Goal: Communication & Community: Answer question/provide support

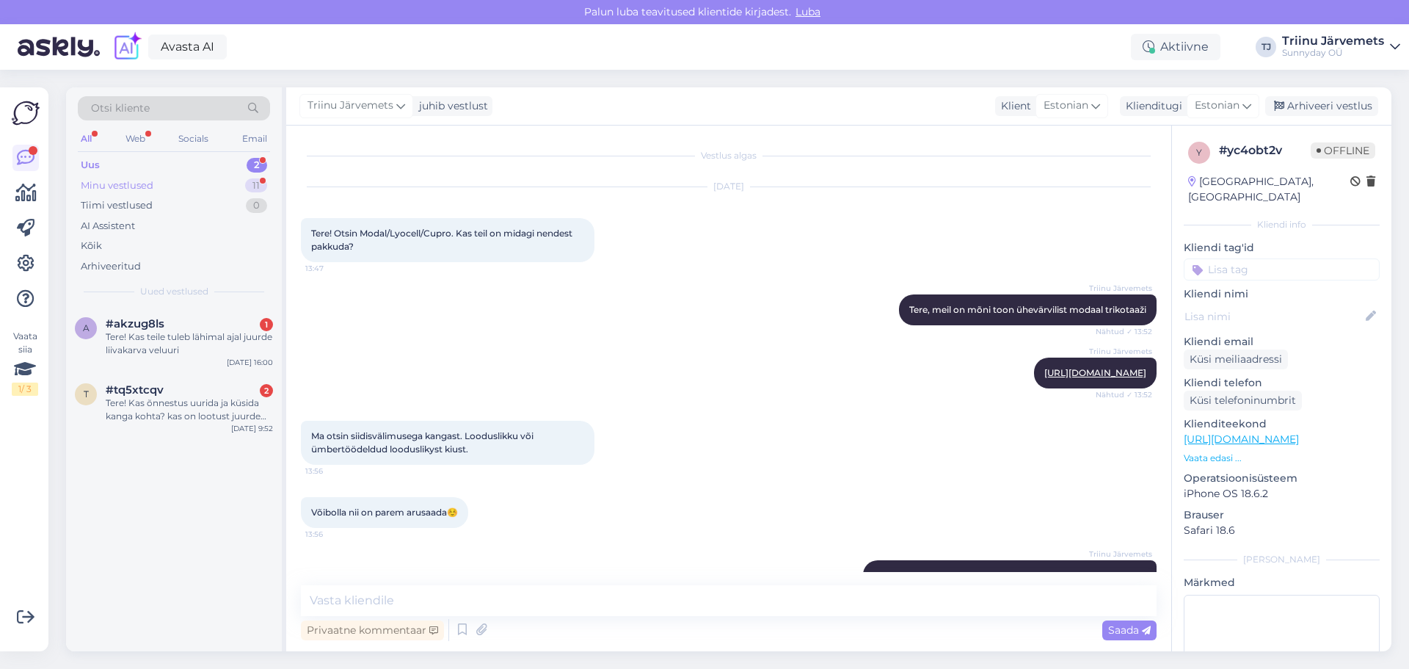
scroll to position [125, 0]
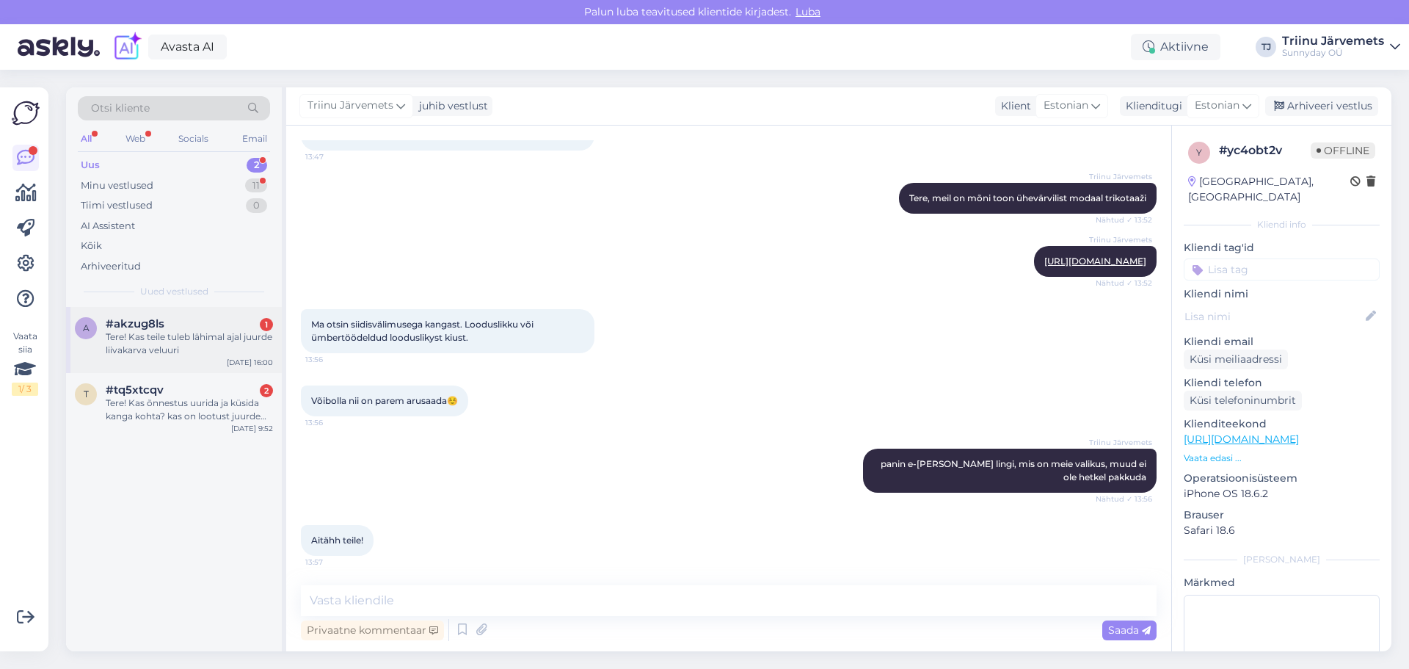
click at [175, 335] on div "Tere! Kas teile tuleb lähimal ajal juurde liivakarva veluuri" at bounding box center [189, 343] width 167 height 26
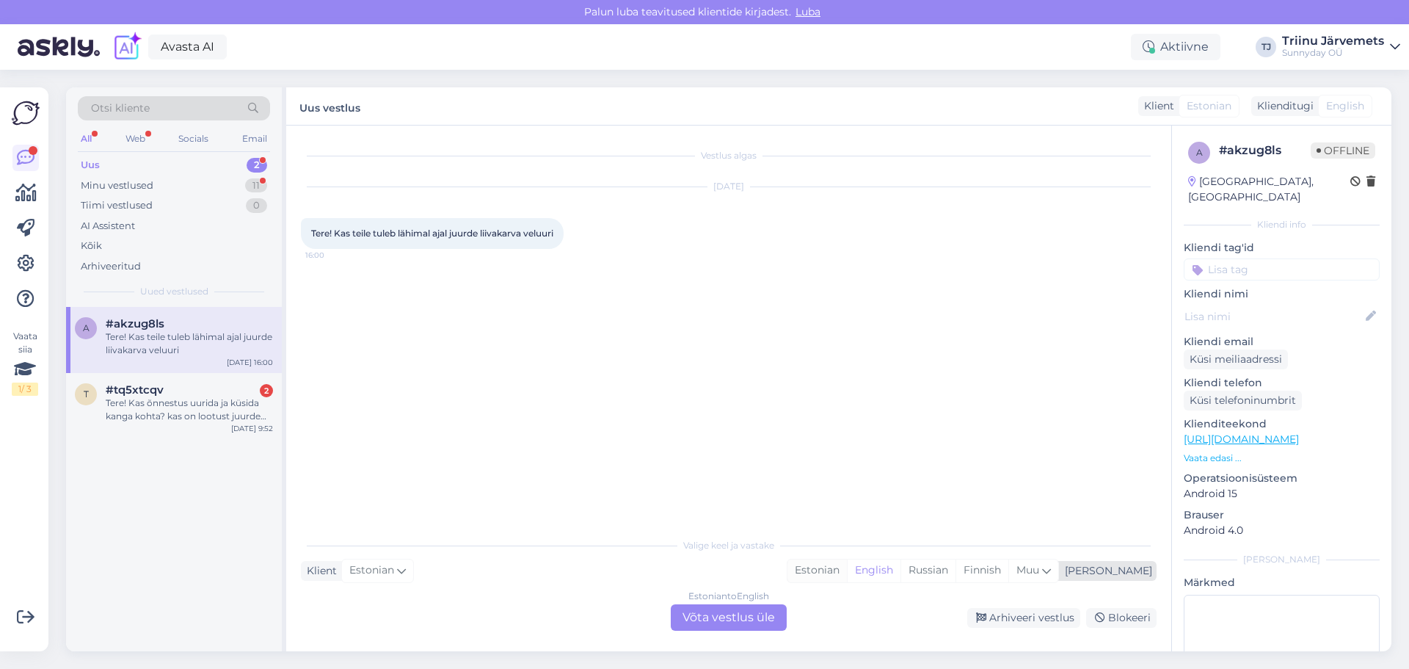
click at [847, 573] on div "Estonian" at bounding box center [817, 570] width 59 height 22
click at [741, 618] on div "Estonian to Estonian Võta vestlus üle" at bounding box center [729, 617] width 116 height 26
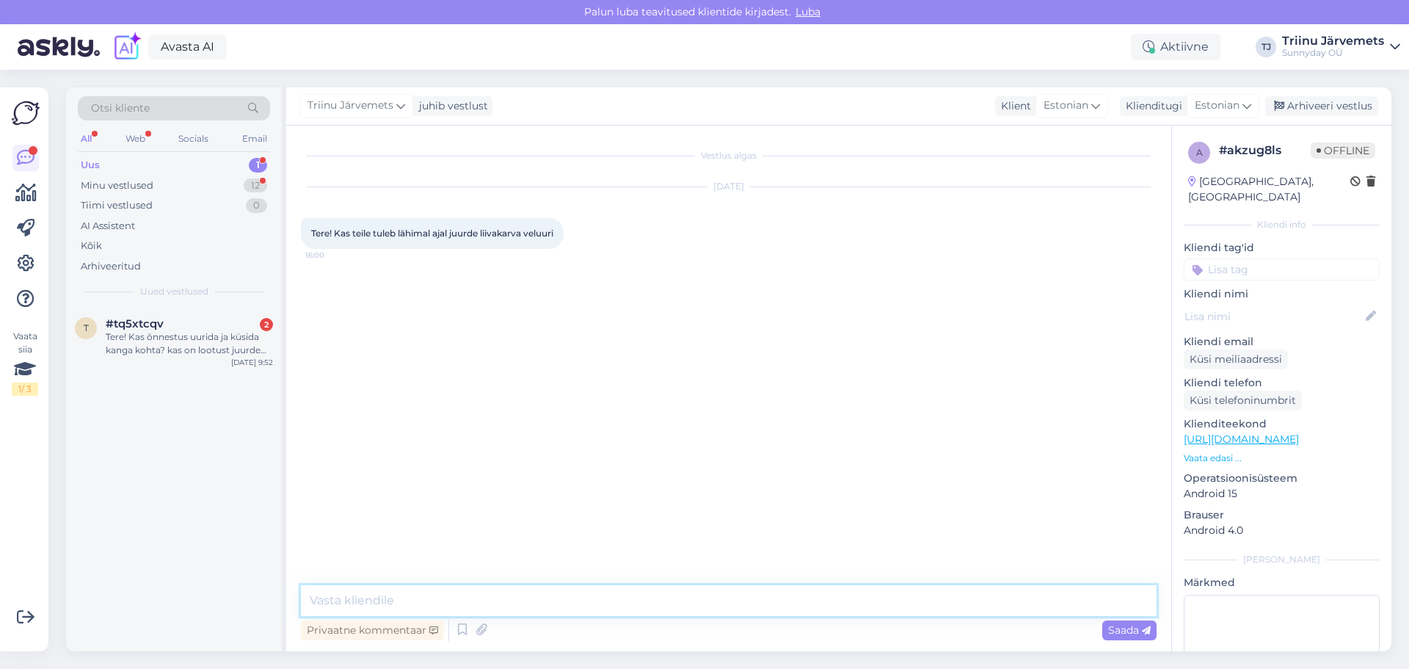
click at [462, 599] on textarea at bounding box center [729, 600] width 856 height 31
type textarea "Tere, lähiajal ei ole tulemas. Ma ise [PERSON_NAME], järgmise kuu aleguses pige…"
click at [805, 617] on div "Privaatne kommentaar Saada" at bounding box center [729, 630] width 856 height 28
click at [804, 612] on textarea "Tere, lähiajal ei ole tulemas. Ma ise [PERSON_NAME], järgmise kuu aleguses pige…" at bounding box center [729, 600] width 856 height 31
click at [1113, 630] on span "Saada" at bounding box center [1129, 629] width 43 height 13
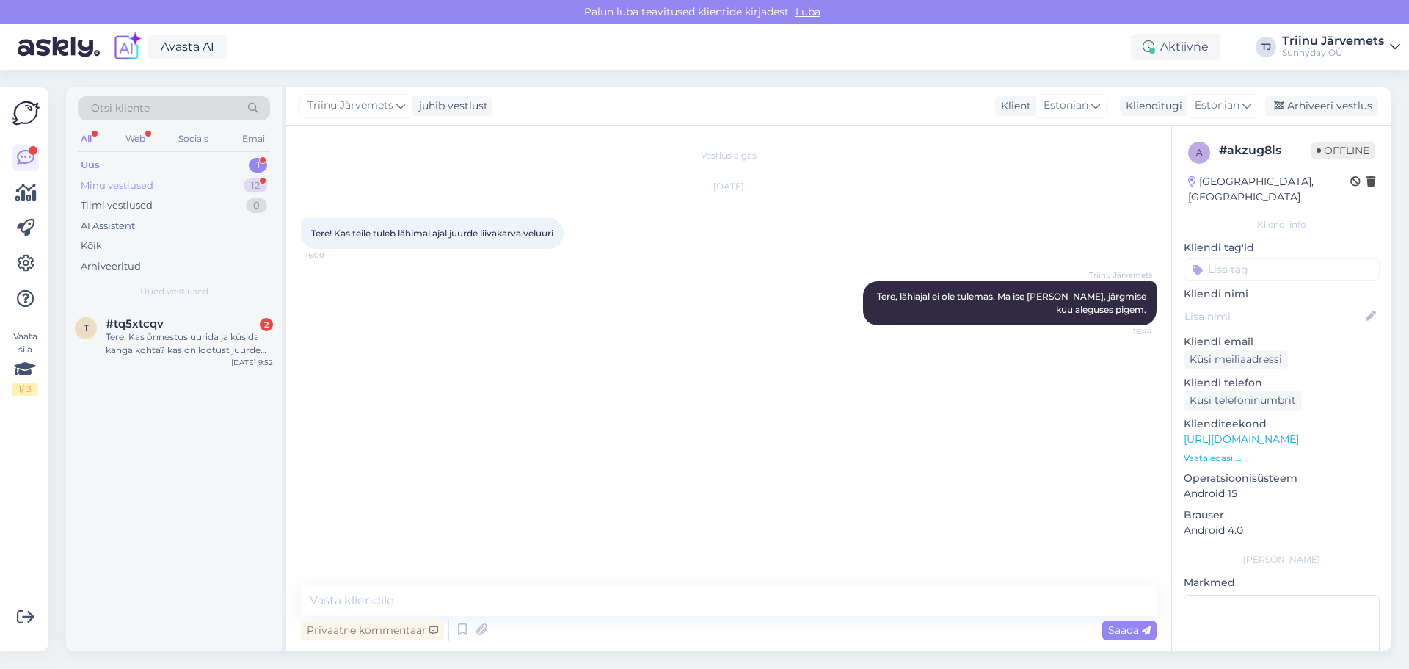
click at [124, 182] on div "Minu vestlused" at bounding box center [117, 185] width 73 height 15
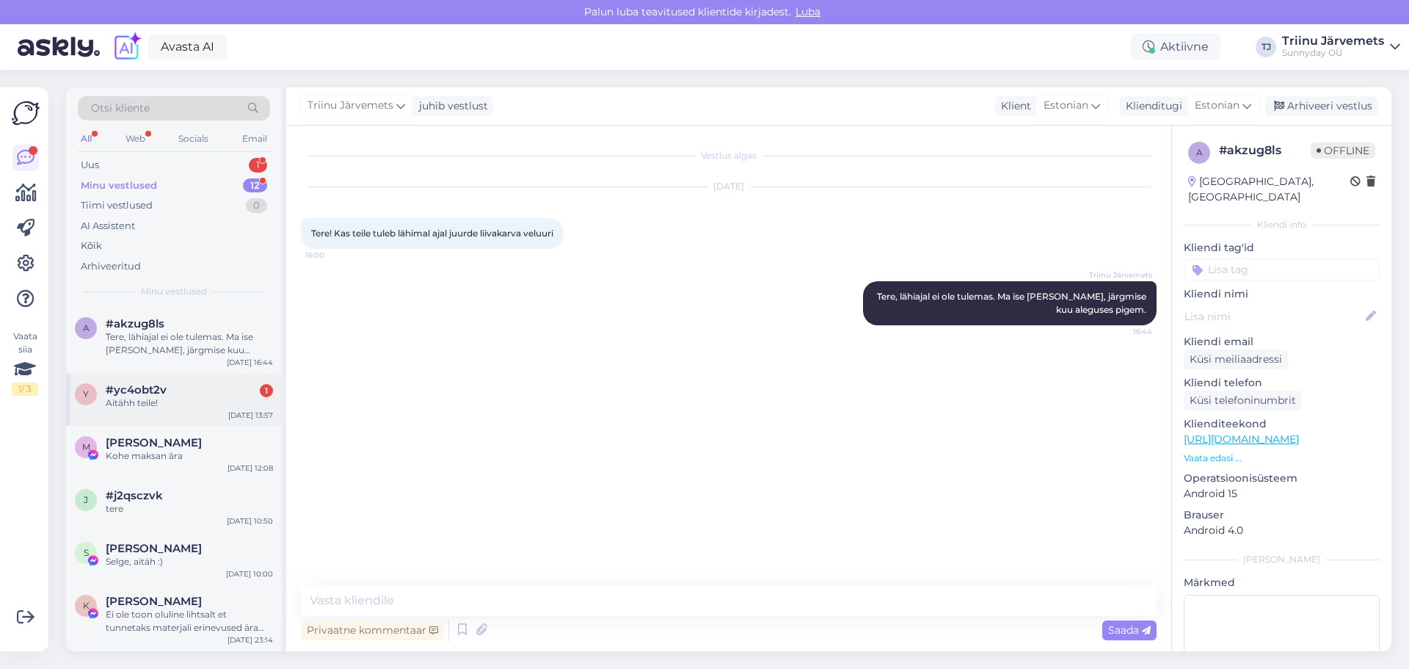
click at [173, 396] on div "Aitähh teile!" at bounding box center [189, 402] width 167 height 13
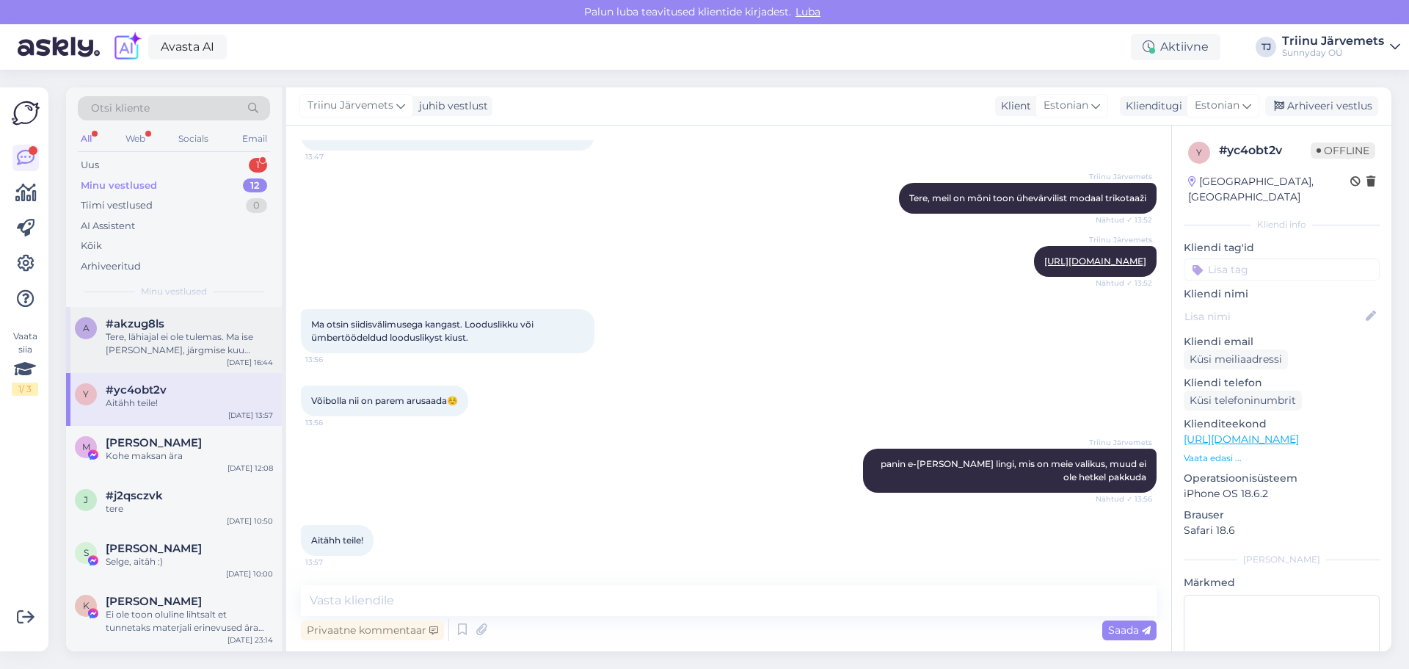
click at [161, 340] on div "Tere, lähiajal ei ole tulemas. Ma ise [PERSON_NAME], järgmise kuu aleguses pige…" at bounding box center [189, 343] width 167 height 26
